Goal: Book appointment/travel/reservation

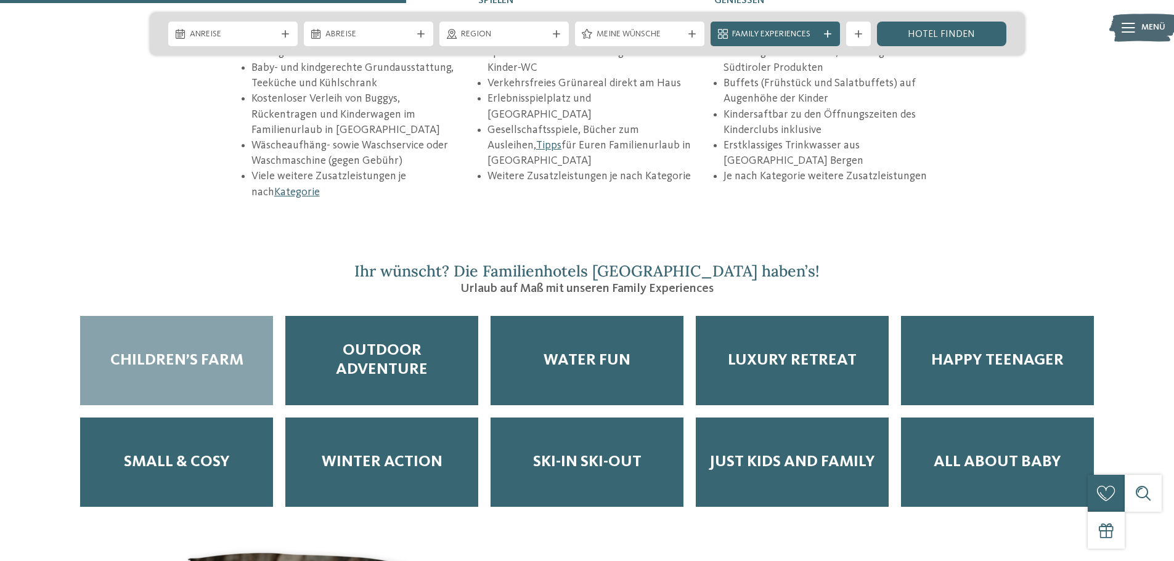
scroll to position [1972, 0]
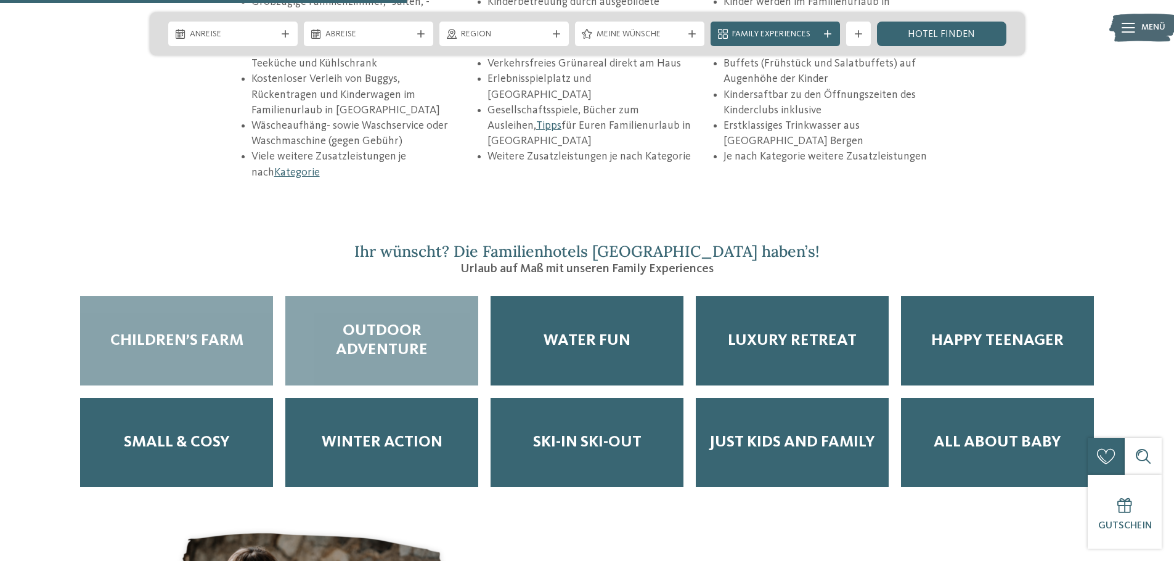
click at [382, 322] on span "Outdoor Adventure" at bounding box center [382, 341] width 168 height 38
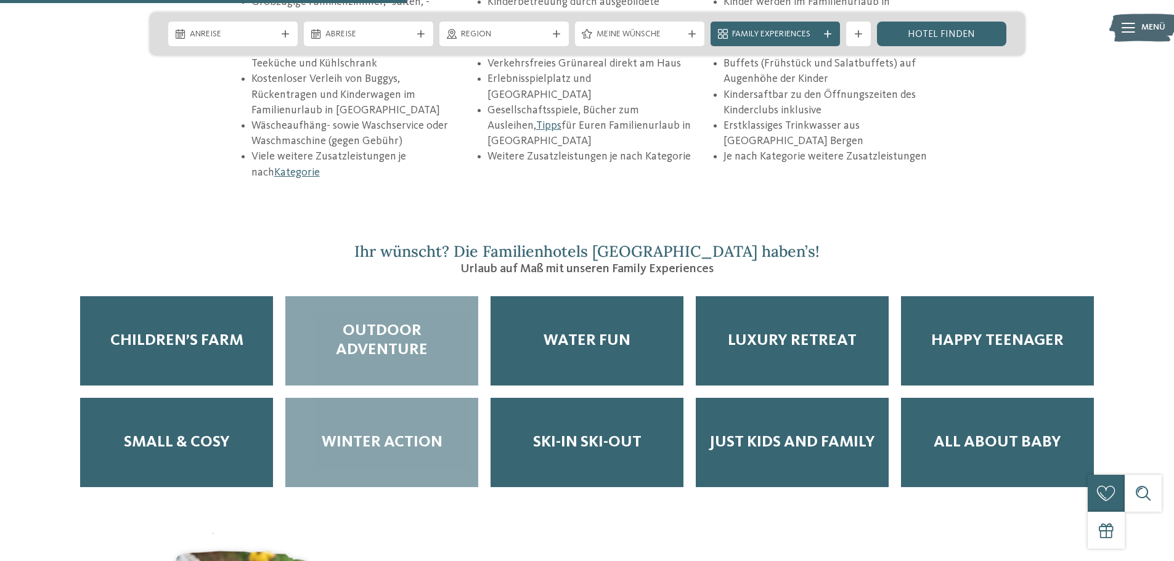
click at [388, 398] on div "Winter Action" at bounding box center [381, 442] width 193 height 89
click at [388, 323] on div "Outdoor Adventure" at bounding box center [381, 340] width 193 height 89
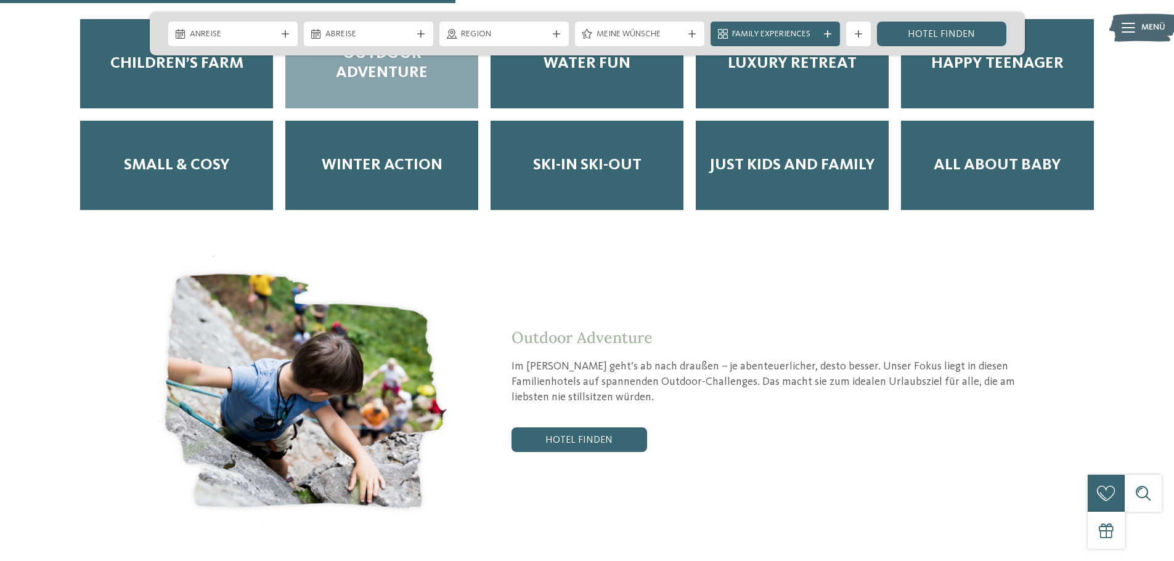
scroll to position [2280, 0]
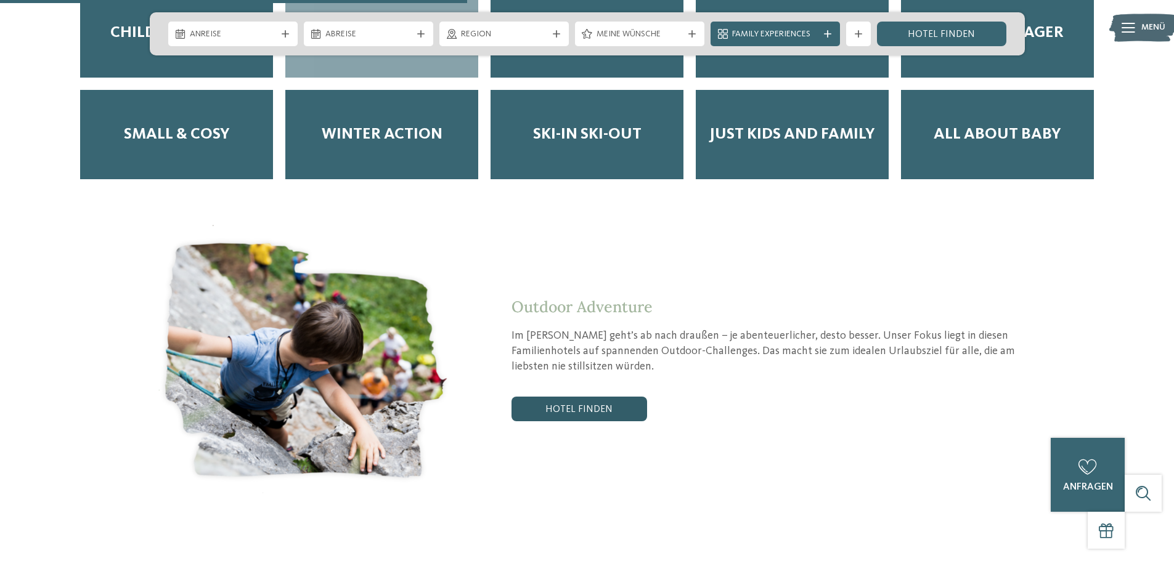
click at [536, 397] on link "Hotel finden" at bounding box center [579, 409] width 136 height 25
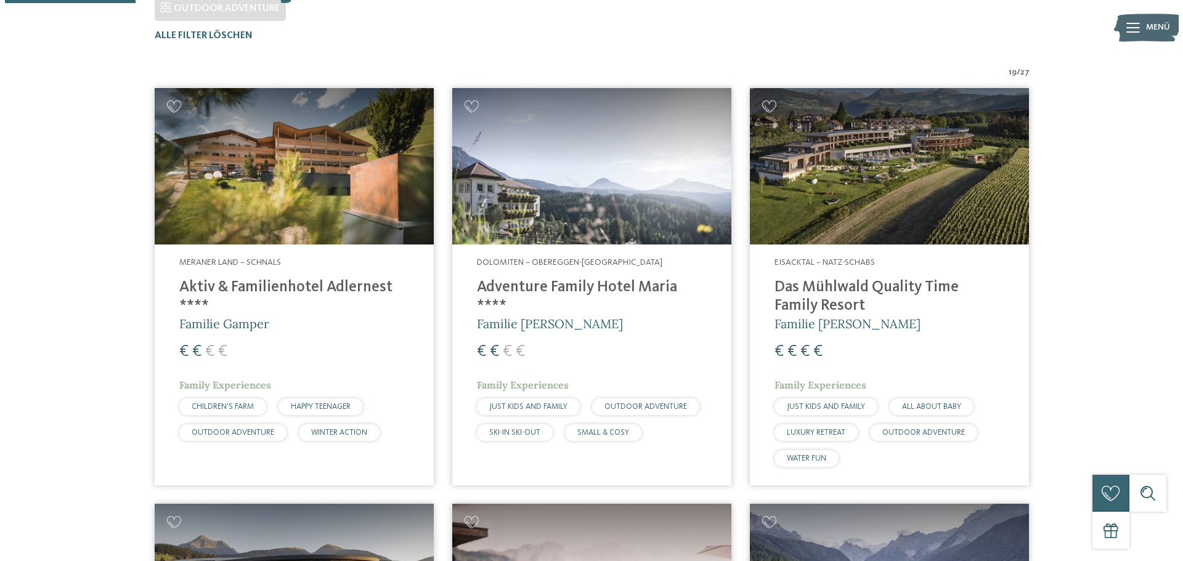
scroll to position [404, 0]
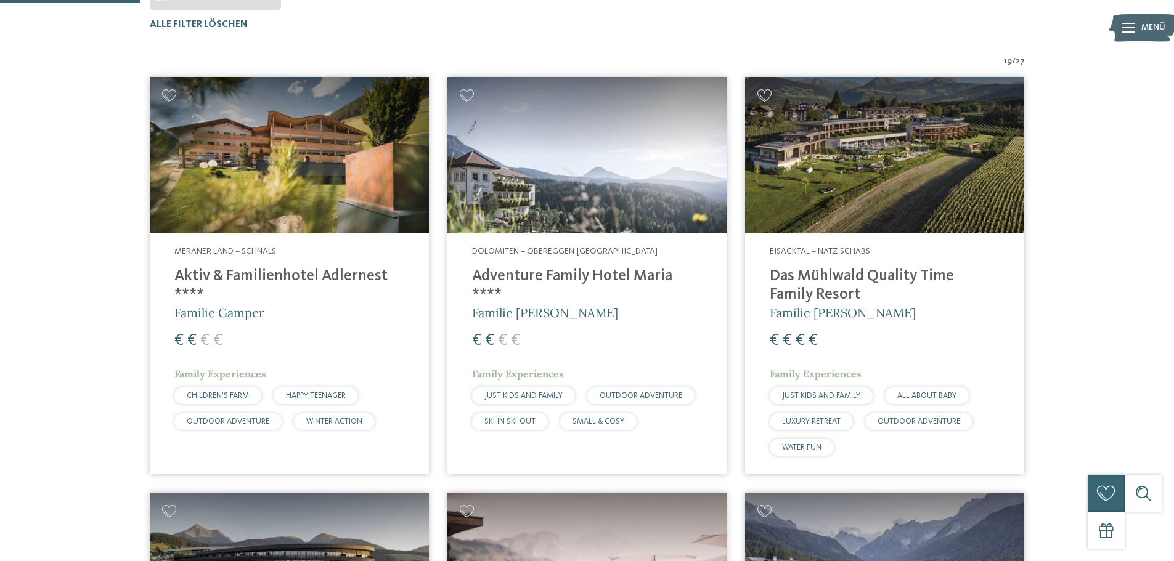
click at [521, 272] on h4 "Adventure Family Hotel Maria ****" at bounding box center [587, 285] width 230 height 37
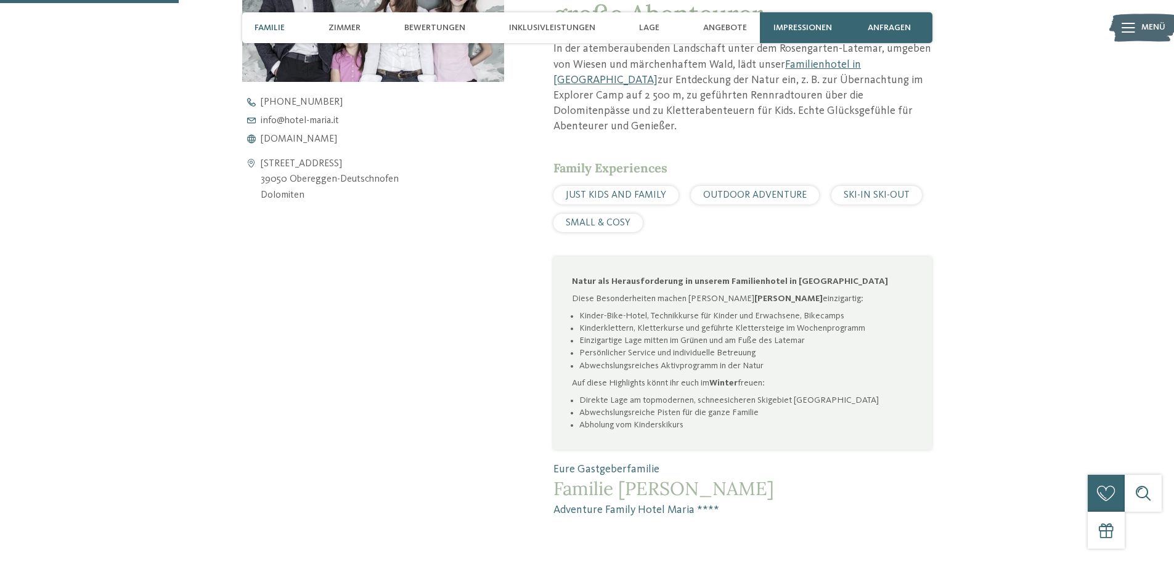
scroll to position [616, 0]
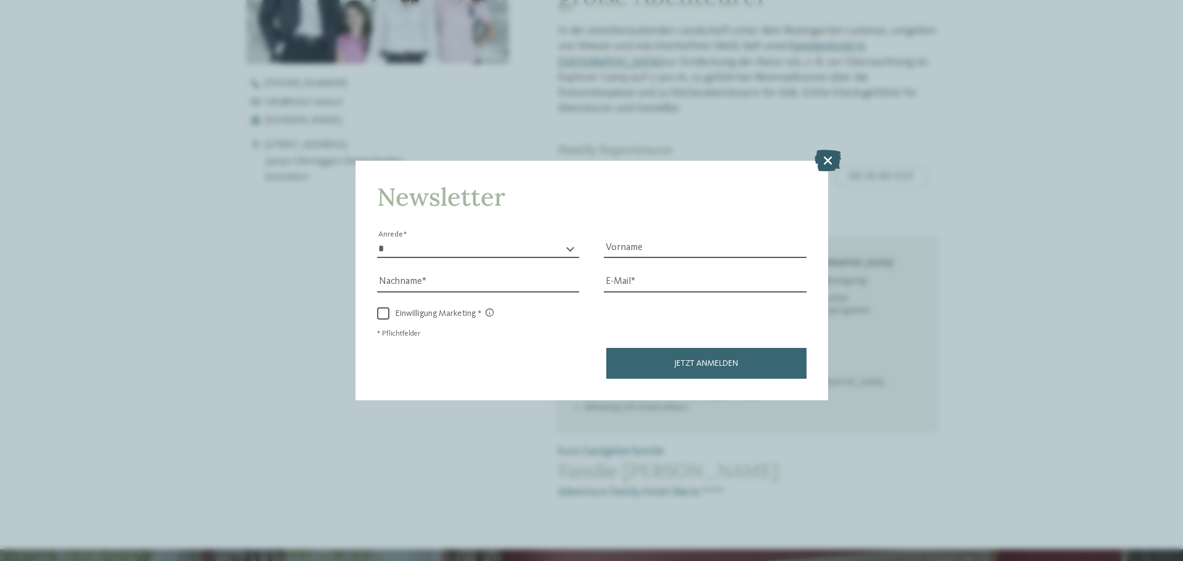
click at [824, 166] on icon at bounding box center [828, 161] width 26 height 22
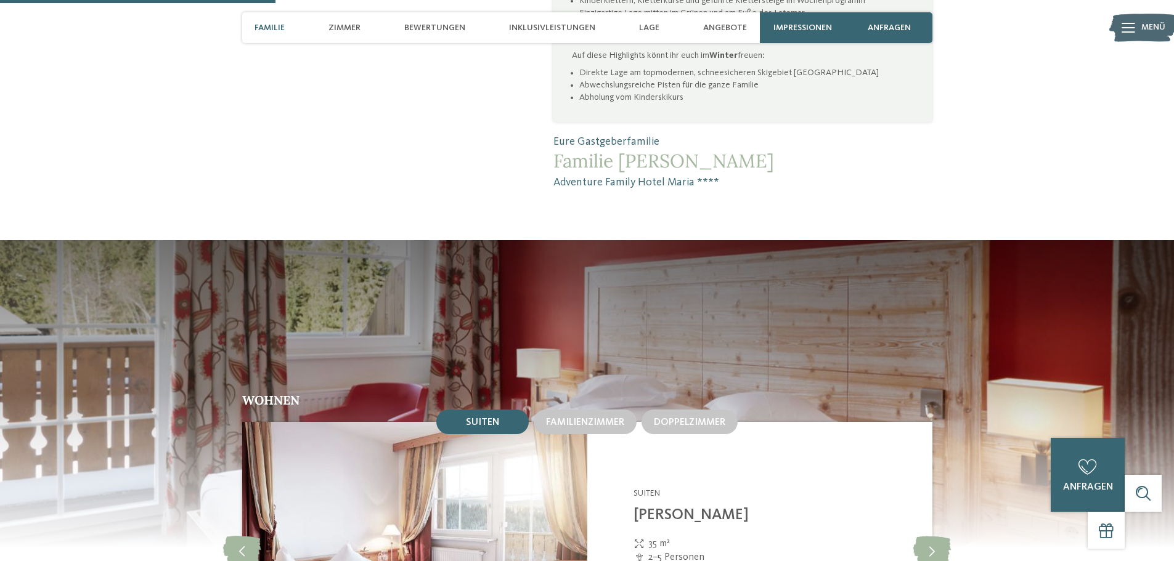
scroll to position [1047, 0]
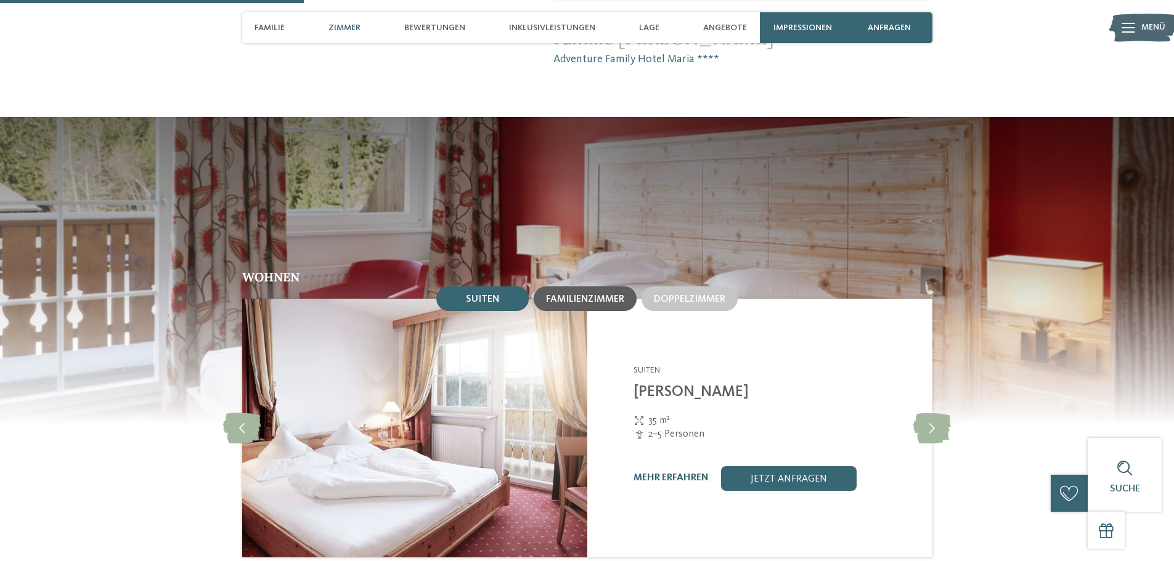
click at [577, 295] on span "Familienzimmer" at bounding box center [585, 300] width 78 height 10
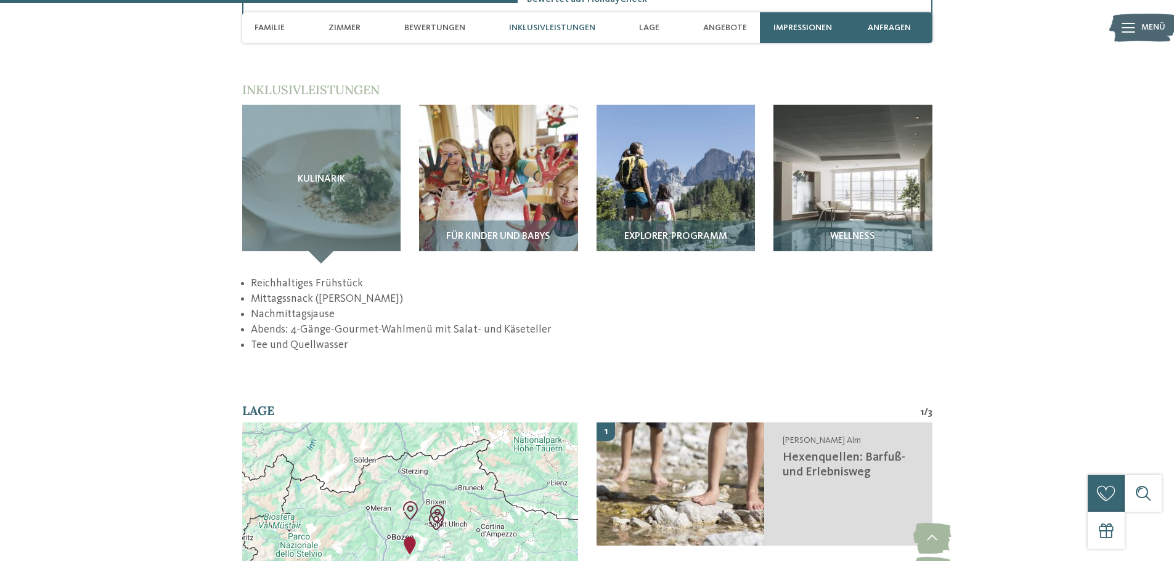
scroll to position [1787, 0]
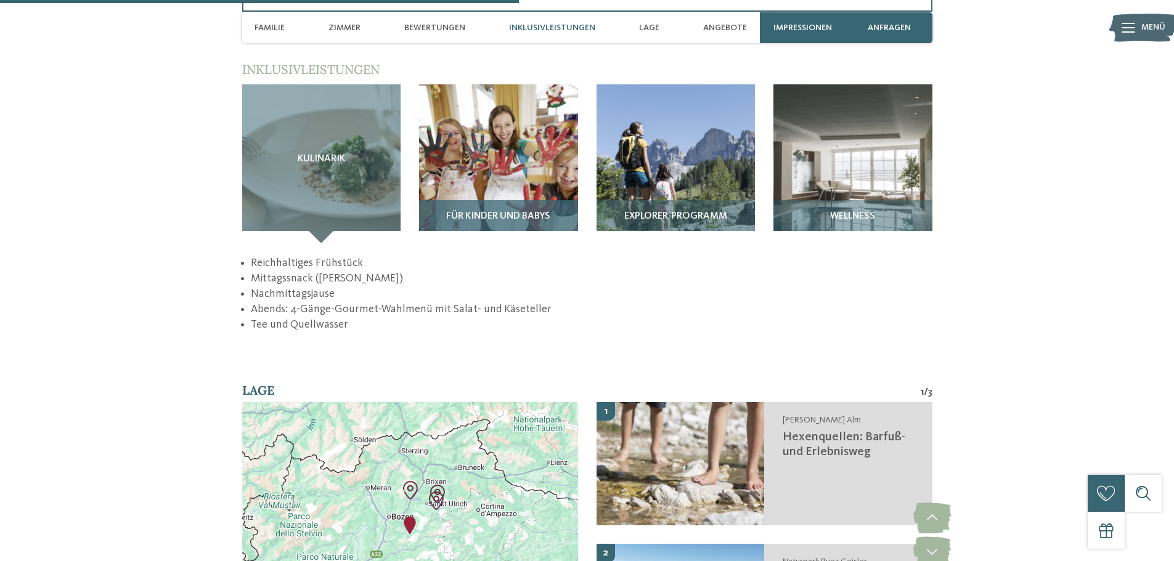
click at [503, 200] on div "Für Kinder und Babys" at bounding box center [498, 221] width 159 height 43
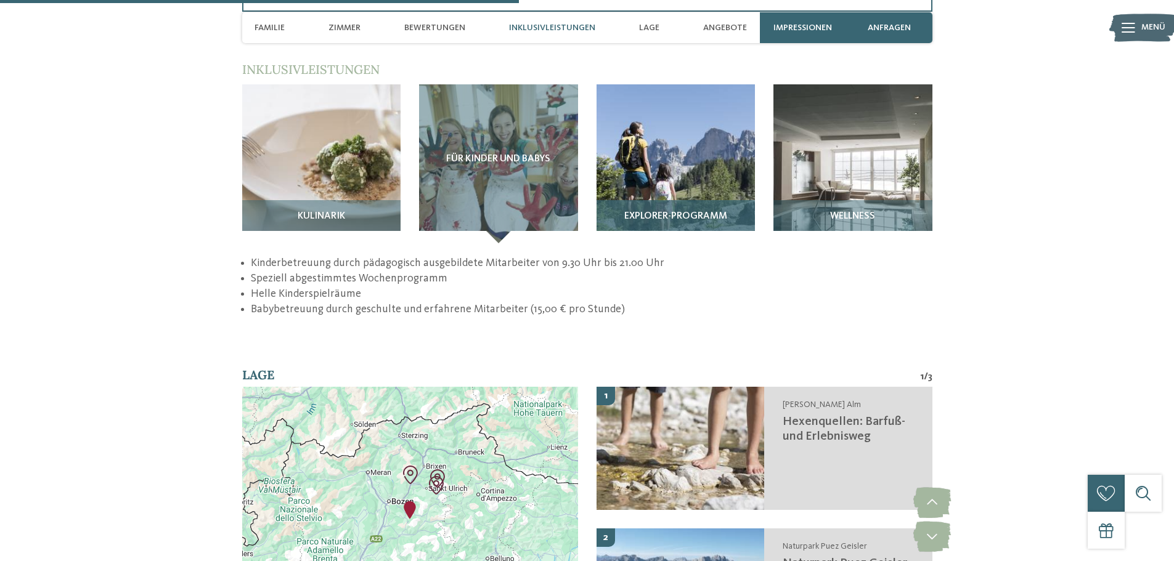
click at [652, 200] on div "Explorer-Programm" at bounding box center [675, 221] width 159 height 43
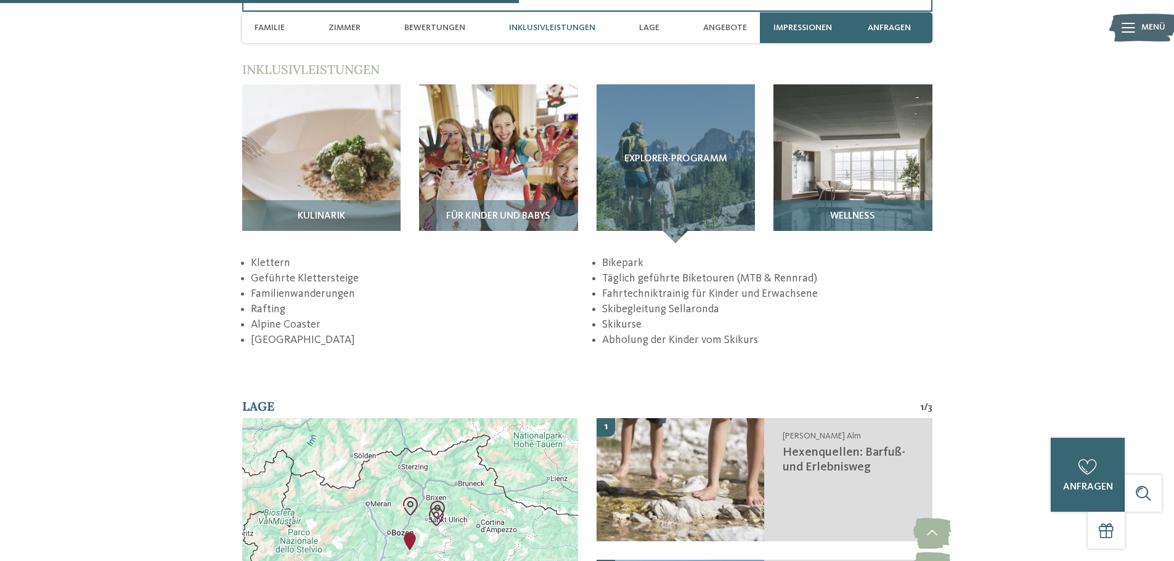
click at [822, 200] on div "Wellness" at bounding box center [852, 221] width 159 height 43
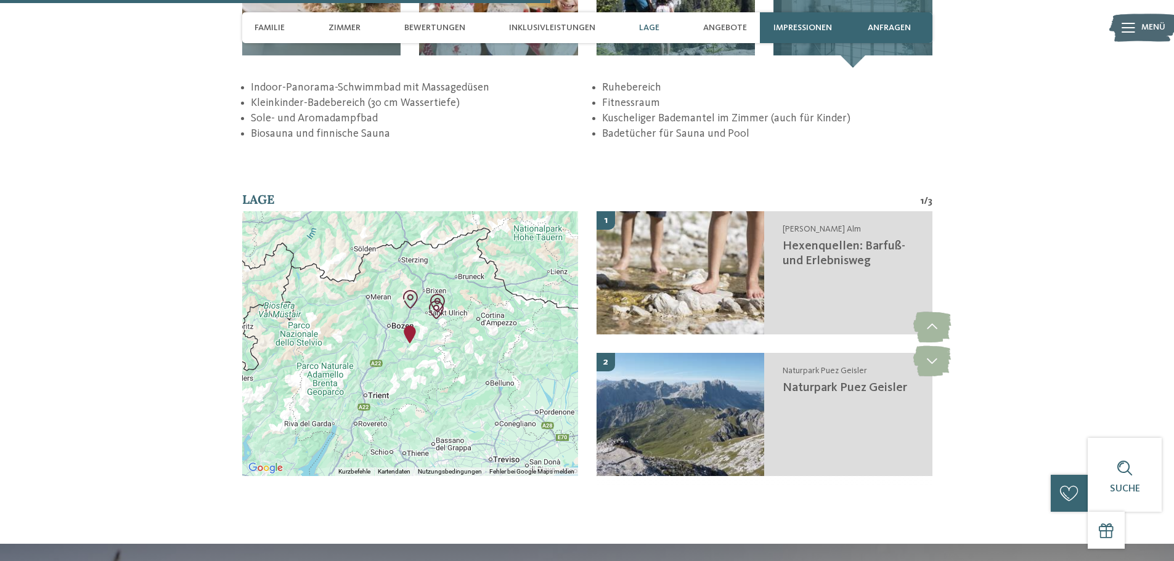
scroll to position [1972, 0]
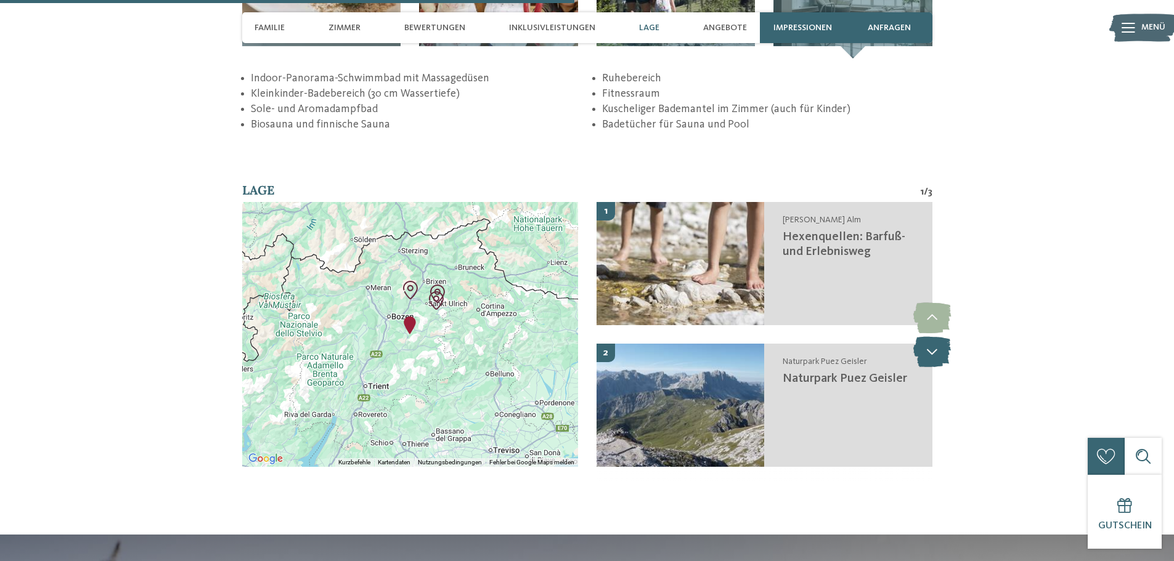
click at [929, 341] on icon at bounding box center [932, 351] width 38 height 31
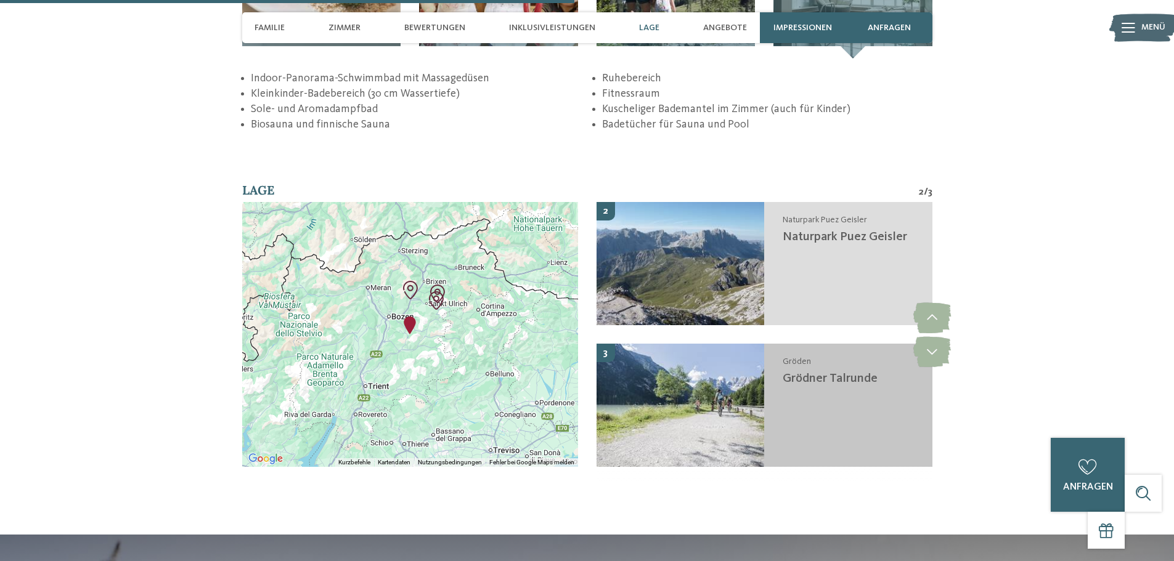
click at [846, 373] on div "Gröden Grödner Talrunde" at bounding box center [848, 405] width 168 height 123
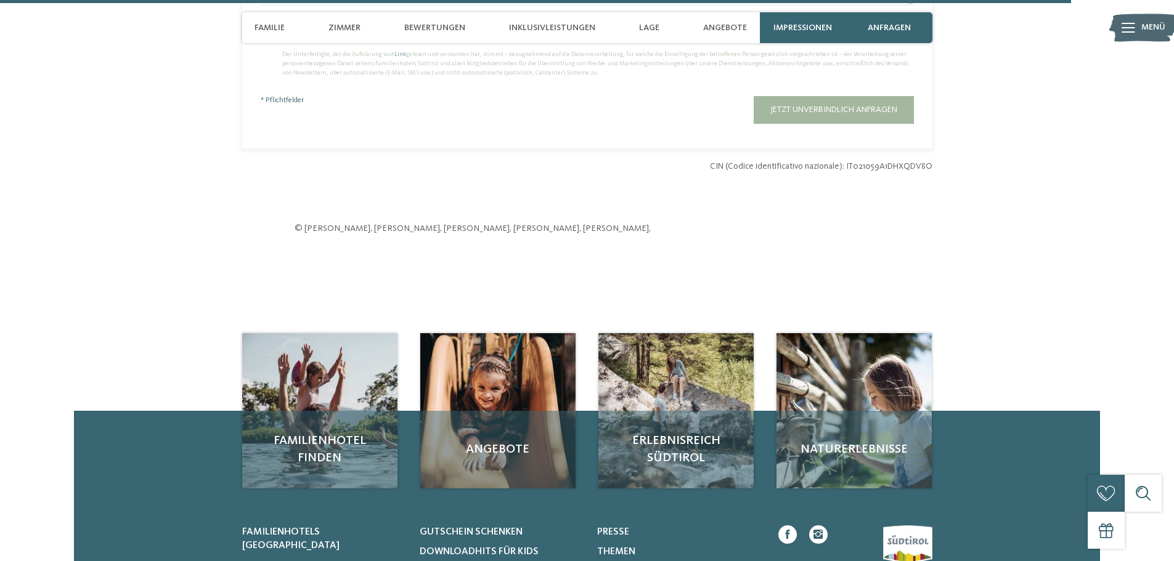
scroll to position [3734, 0]
